Goal: Information Seeking & Learning: Learn about a topic

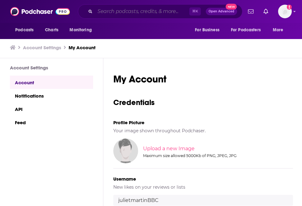
click at [122, 9] on input "Search podcasts, credits, & more..." at bounding box center [142, 12] width 94 height 10
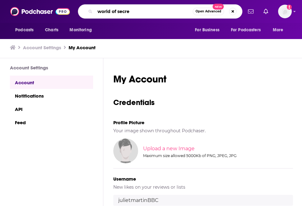
type input "world of secret"
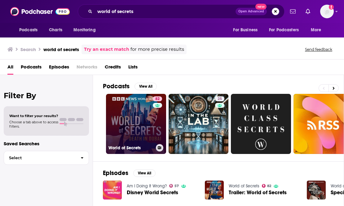
click at [145, 124] on link "82 World of Secrets" at bounding box center [136, 124] width 60 height 60
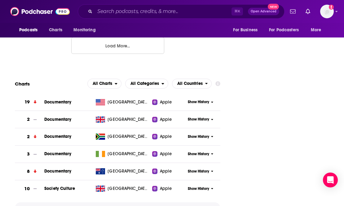
scroll to position [885, 0]
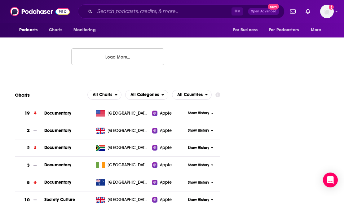
click at [205, 111] on span "Show History" at bounding box center [198, 113] width 21 height 5
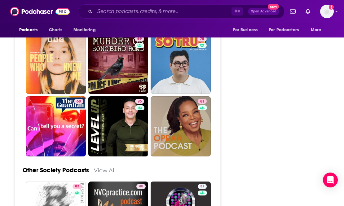
scroll to position [1976, 0]
